Goal: Transaction & Acquisition: Purchase product/service

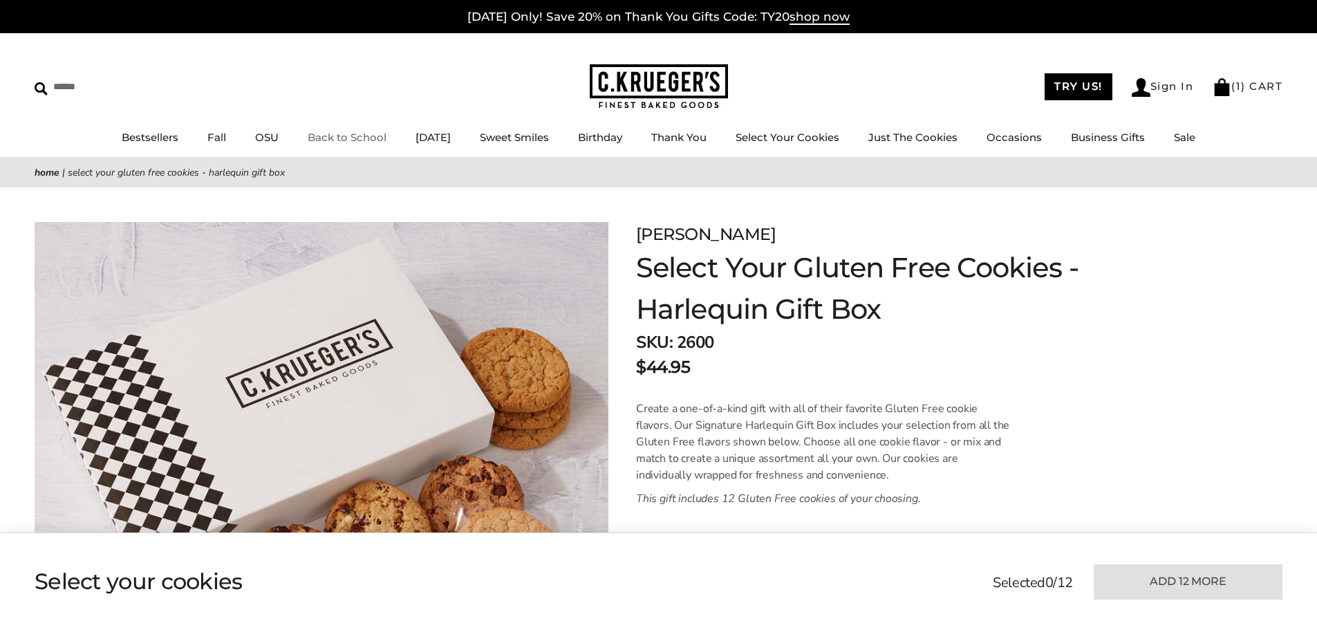
click at [340, 138] on link "Back to School" at bounding box center [347, 137] width 79 height 13
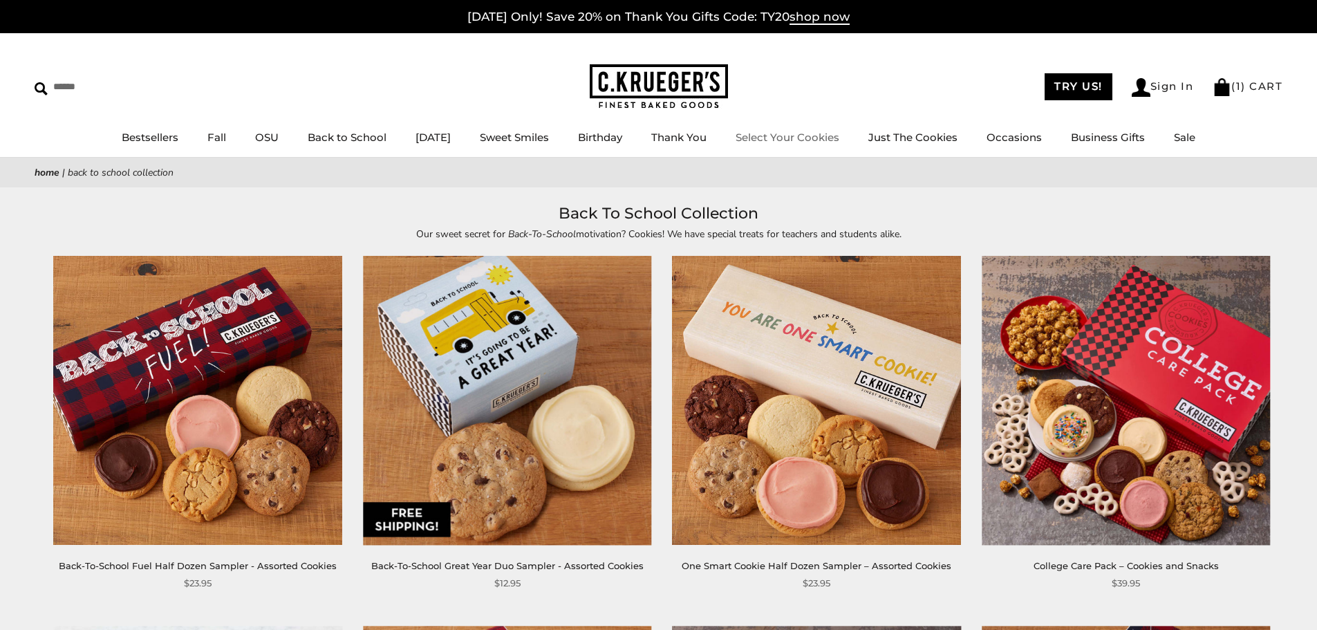
click at [813, 138] on link "Select Your Cookies" at bounding box center [788, 137] width 104 height 13
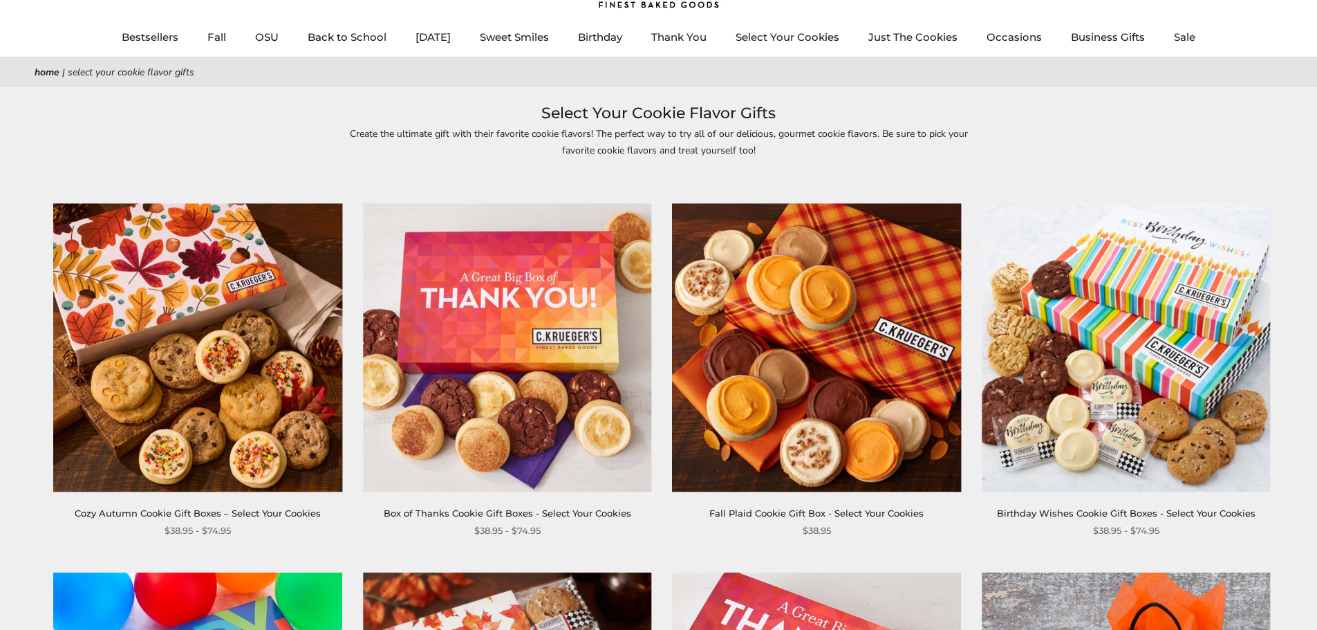
scroll to position [138, 0]
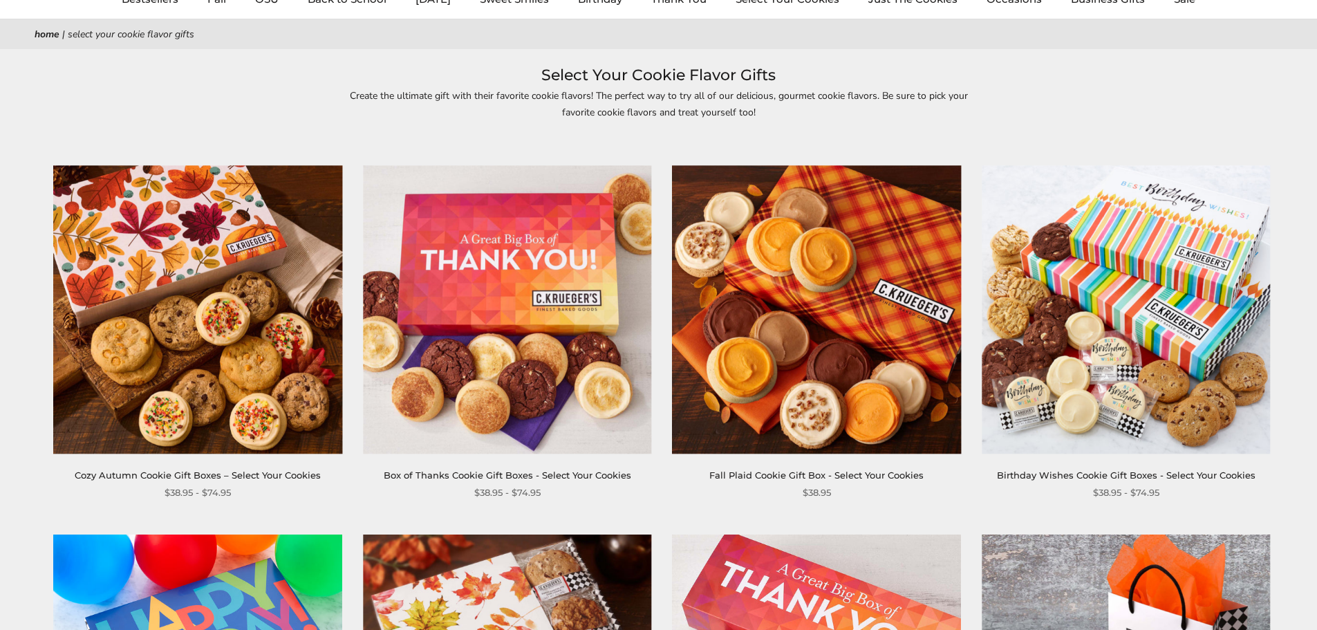
click at [195, 470] on link "Cozy Autumn Cookie Gift Boxes – Select Your Cookies" at bounding box center [198, 475] width 246 height 11
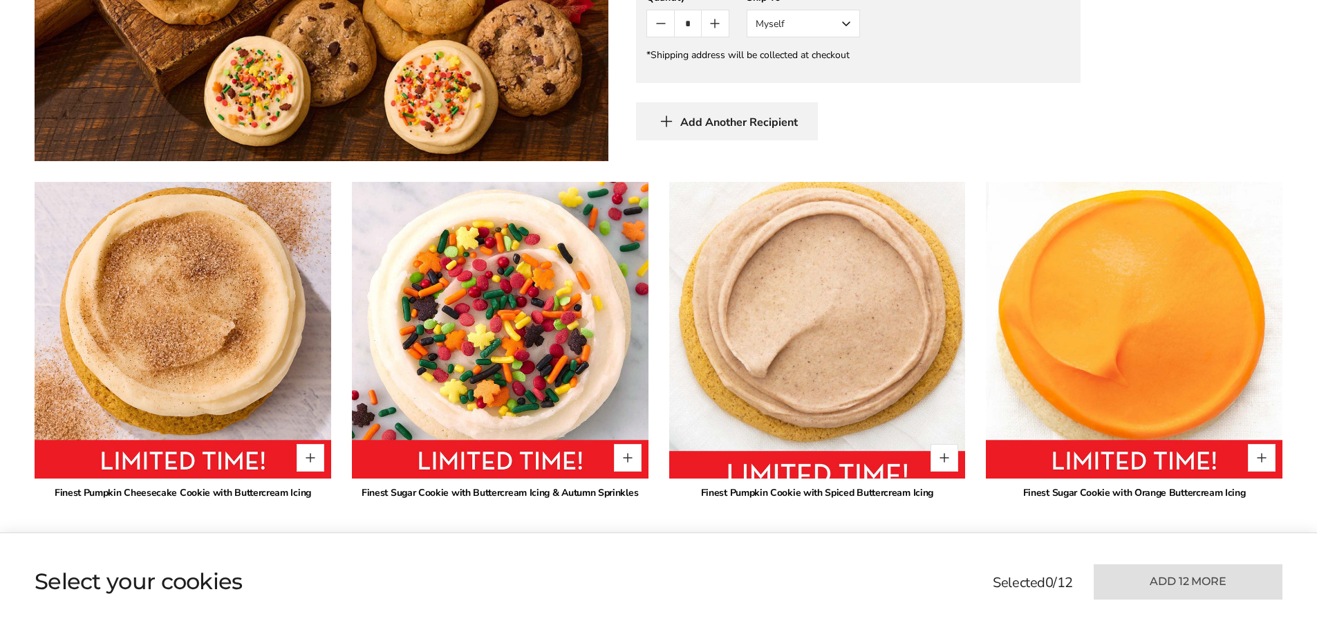
scroll to position [1037, 0]
